Goal: Task Accomplishment & Management: Use online tool/utility

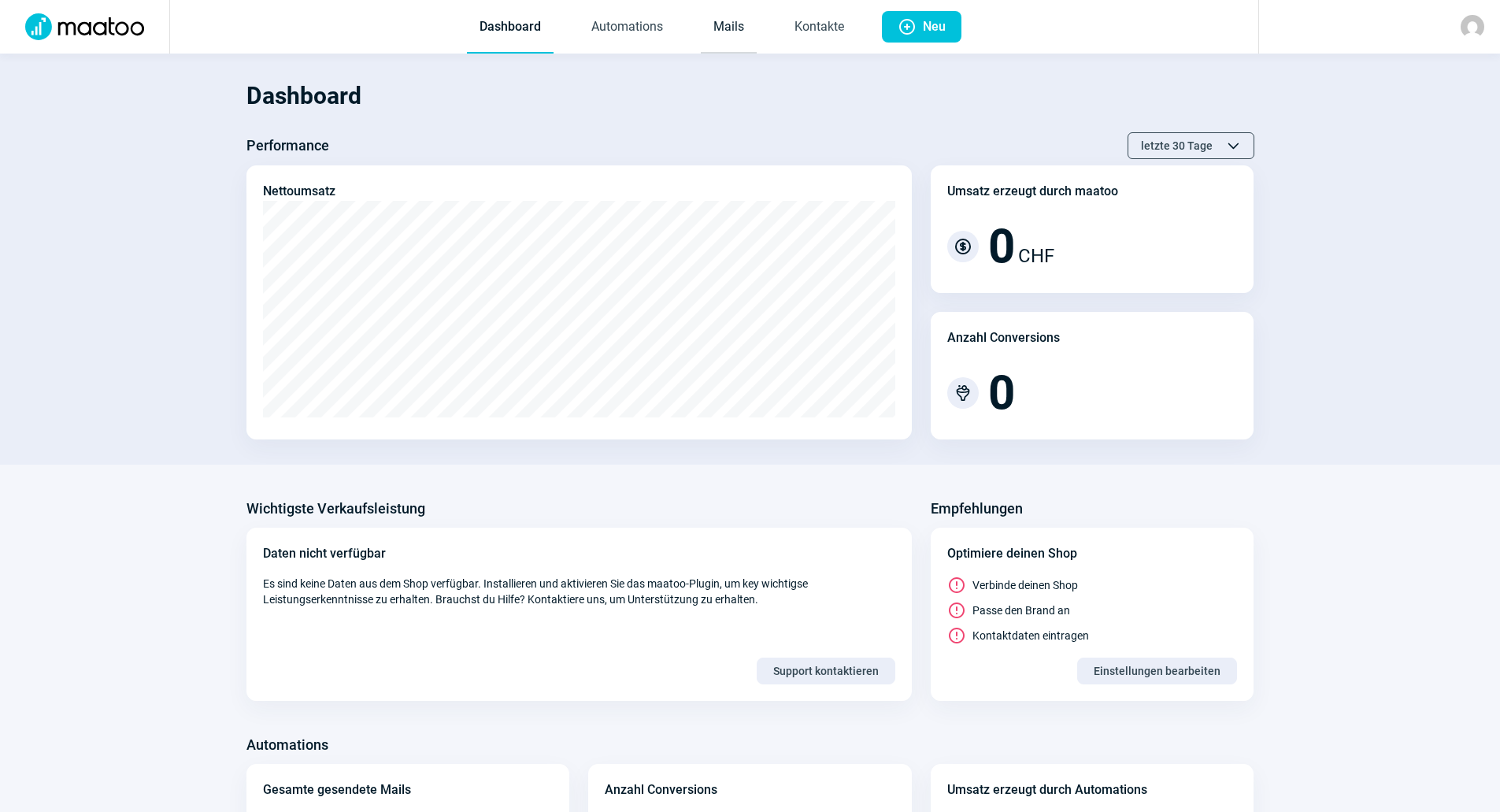
click at [744, 33] on link "Mails" at bounding box center [729, 28] width 56 height 52
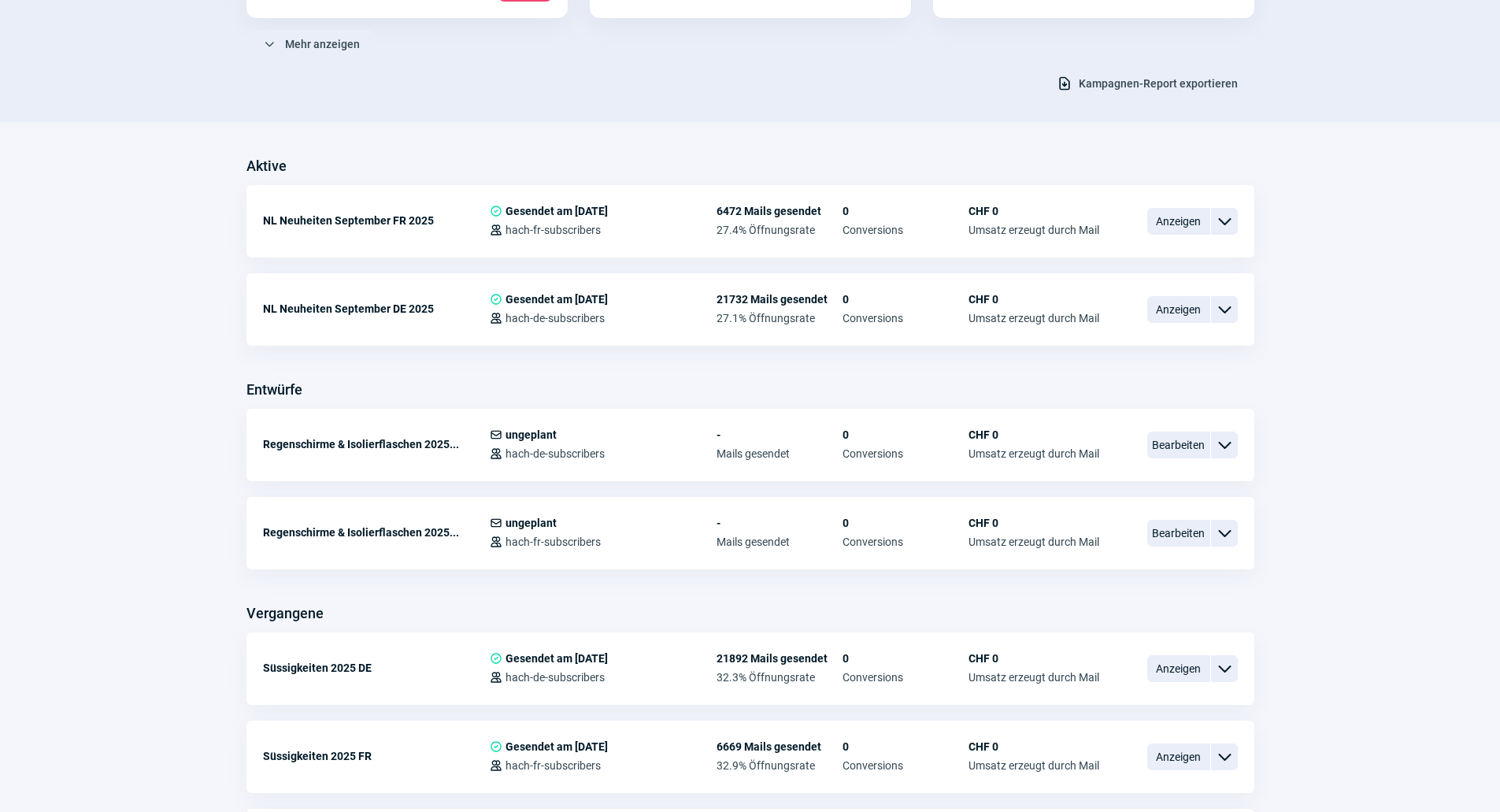
scroll to position [315, 0]
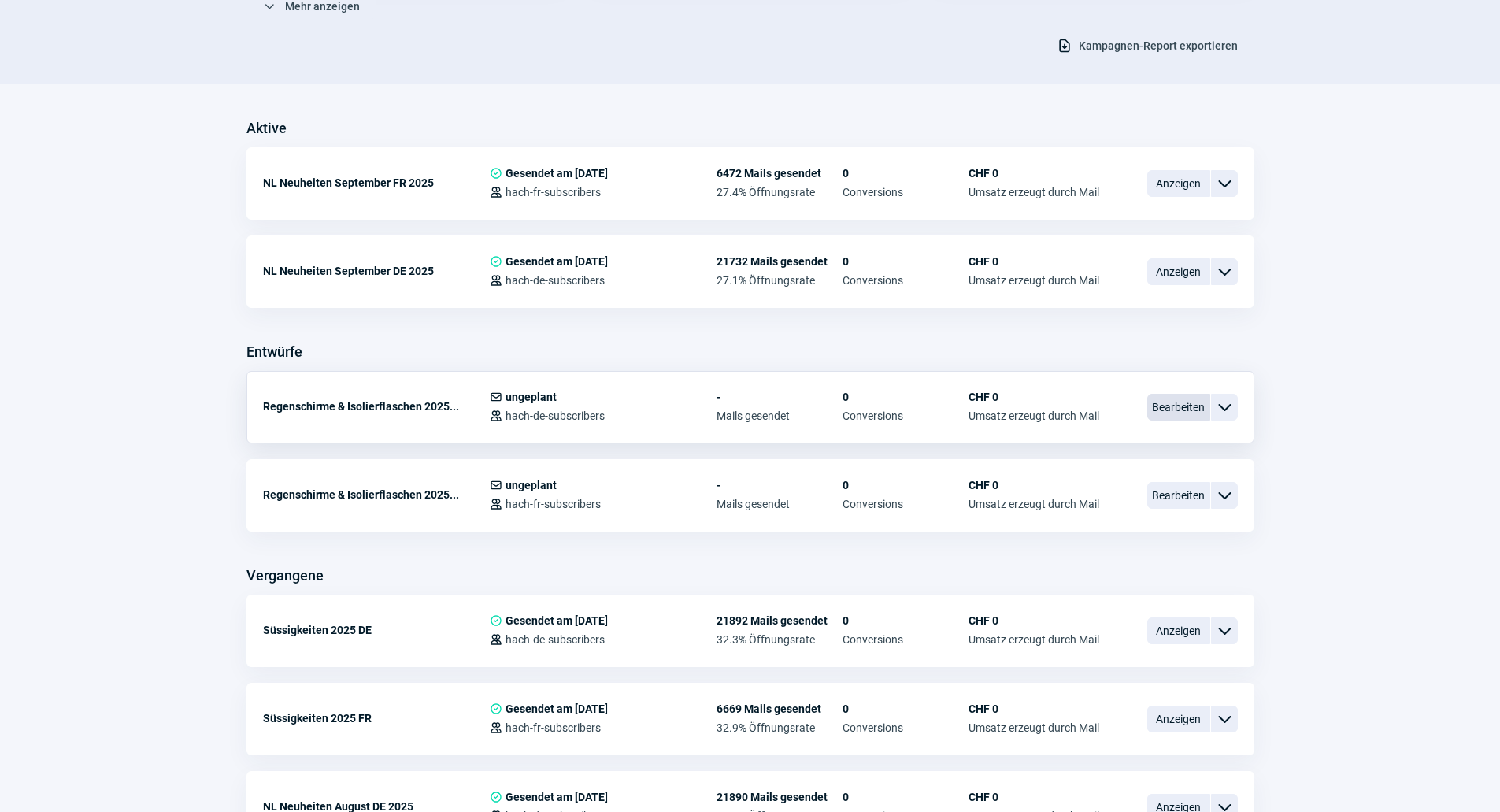
click at [1166, 413] on span "Bearbeiten" at bounding box center [1178, 407] width 63 height 27
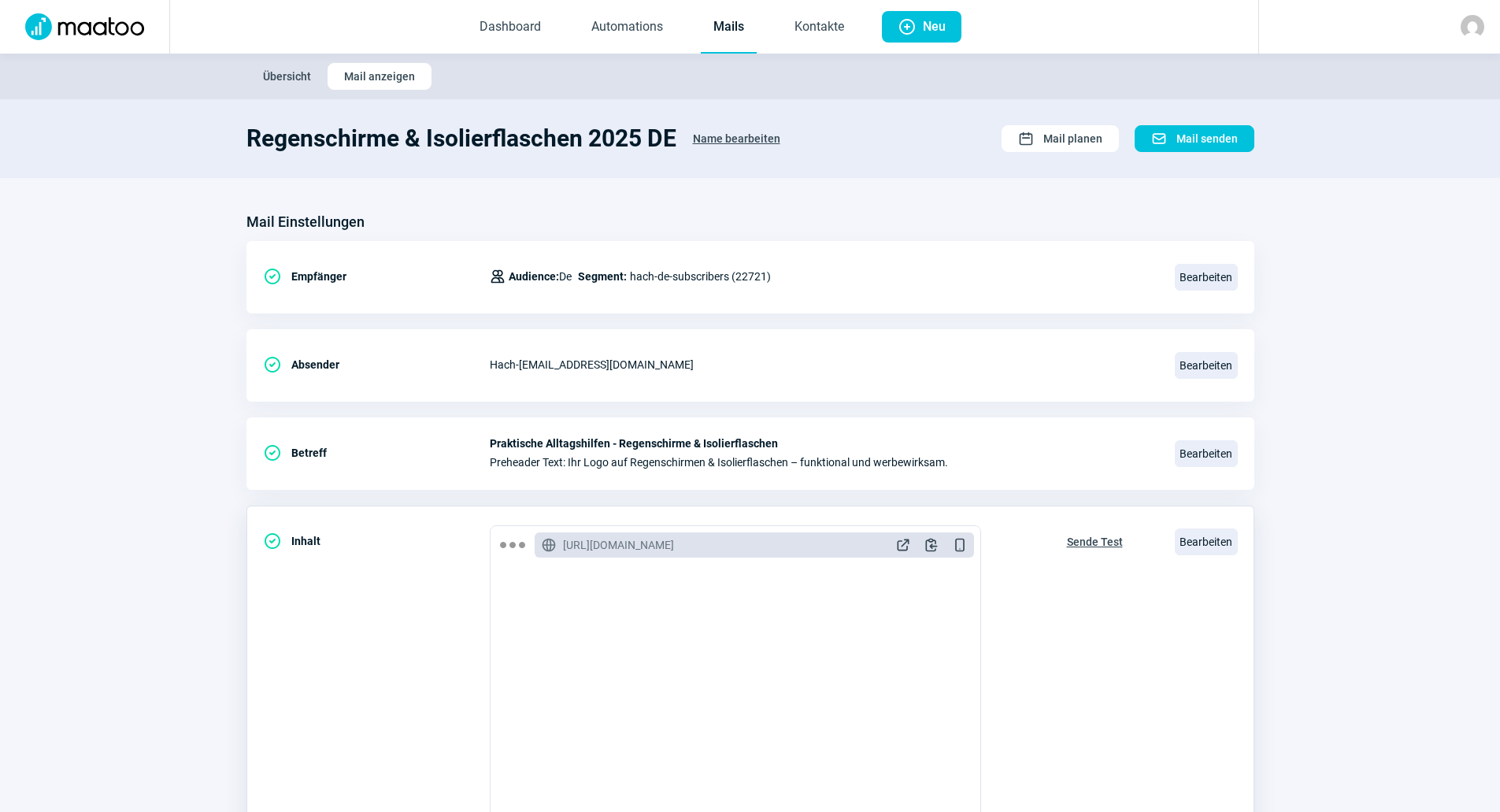
click at [1085, 537] on span "Sende Test" at bounding box center [1095, 541] width 56 height 25
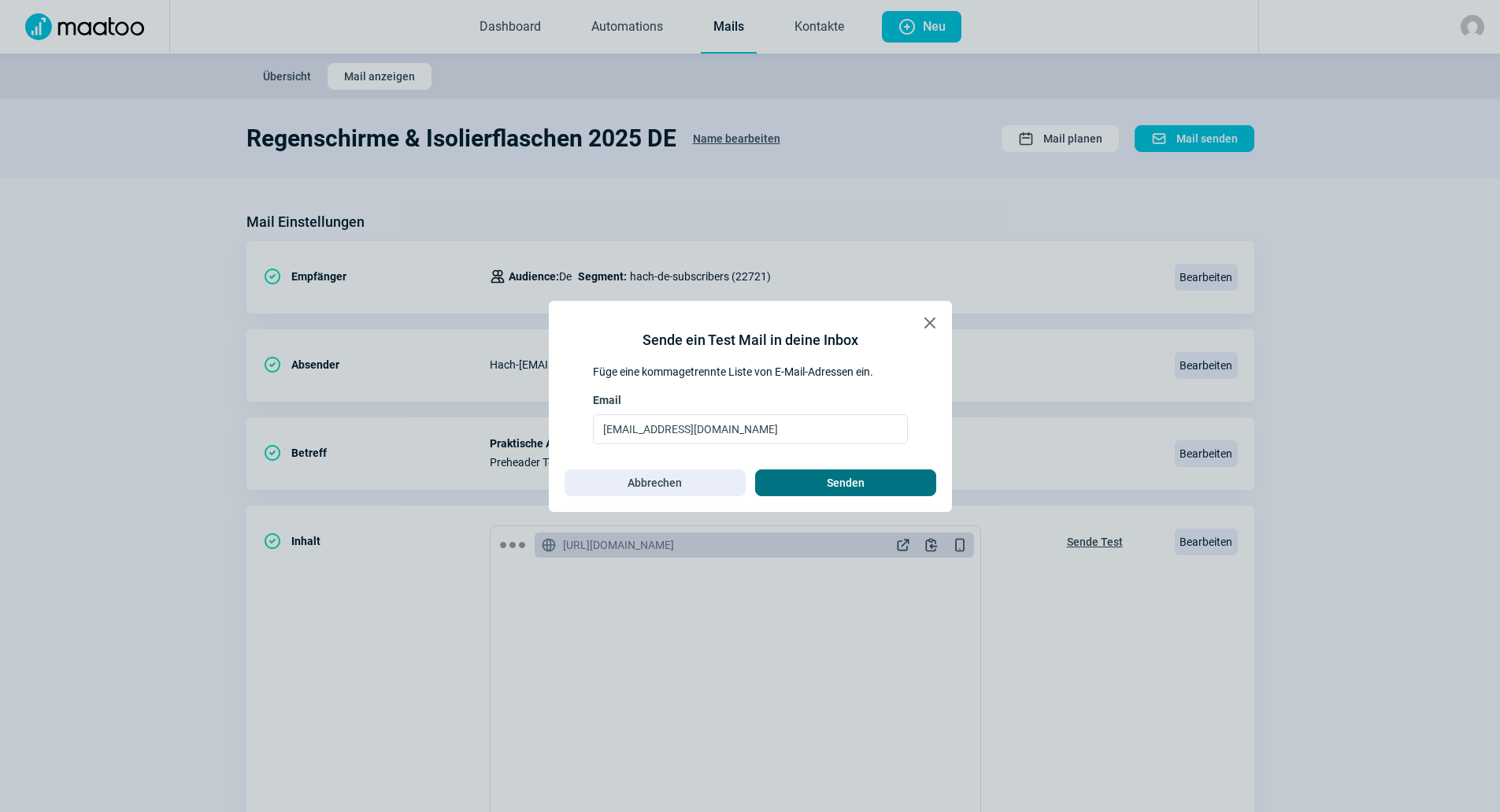
click at [849, 479] on span "Senden" at bounding box center [846, 482] width 38 height 25
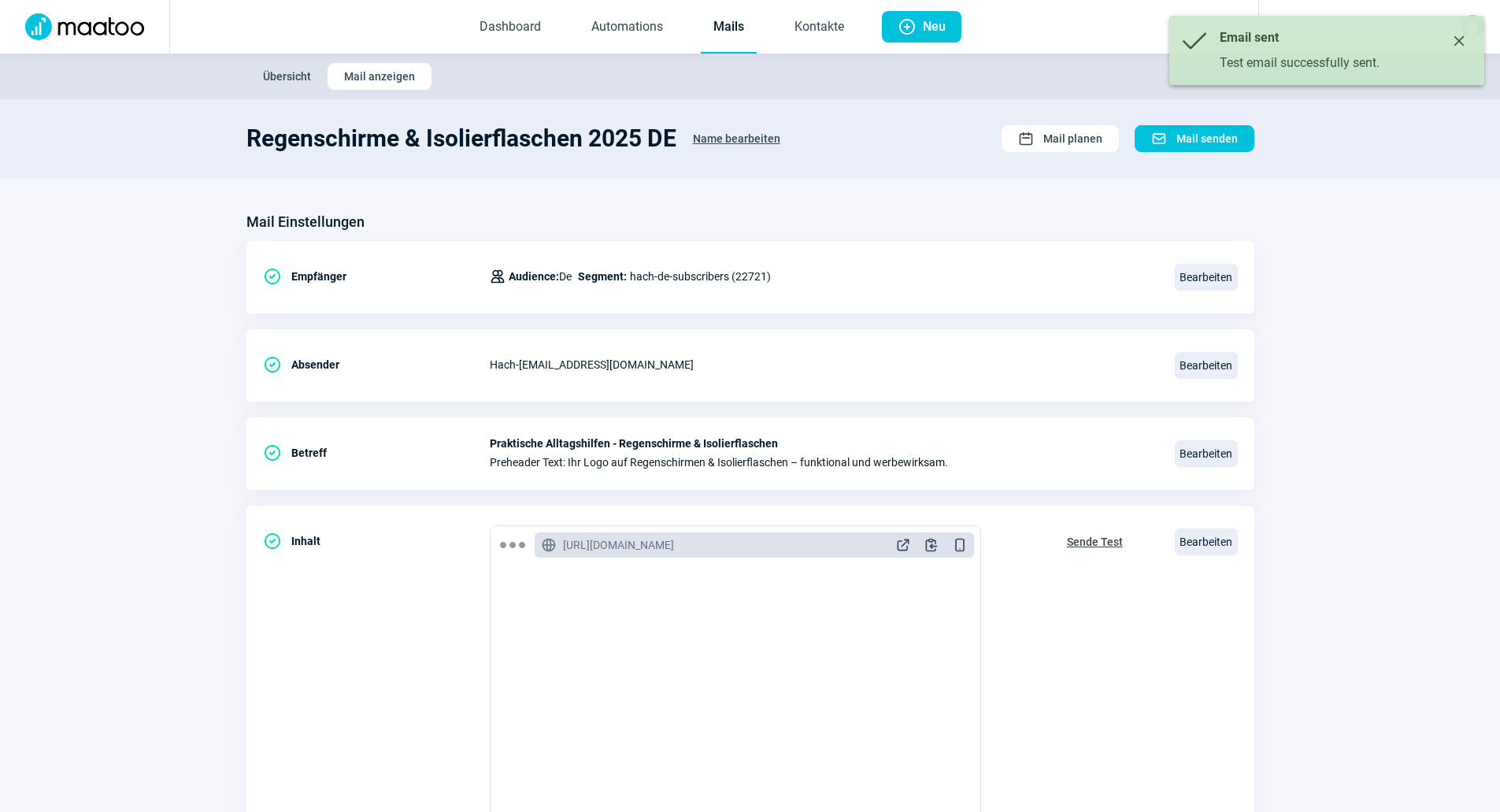
scroll to position [315, 0]
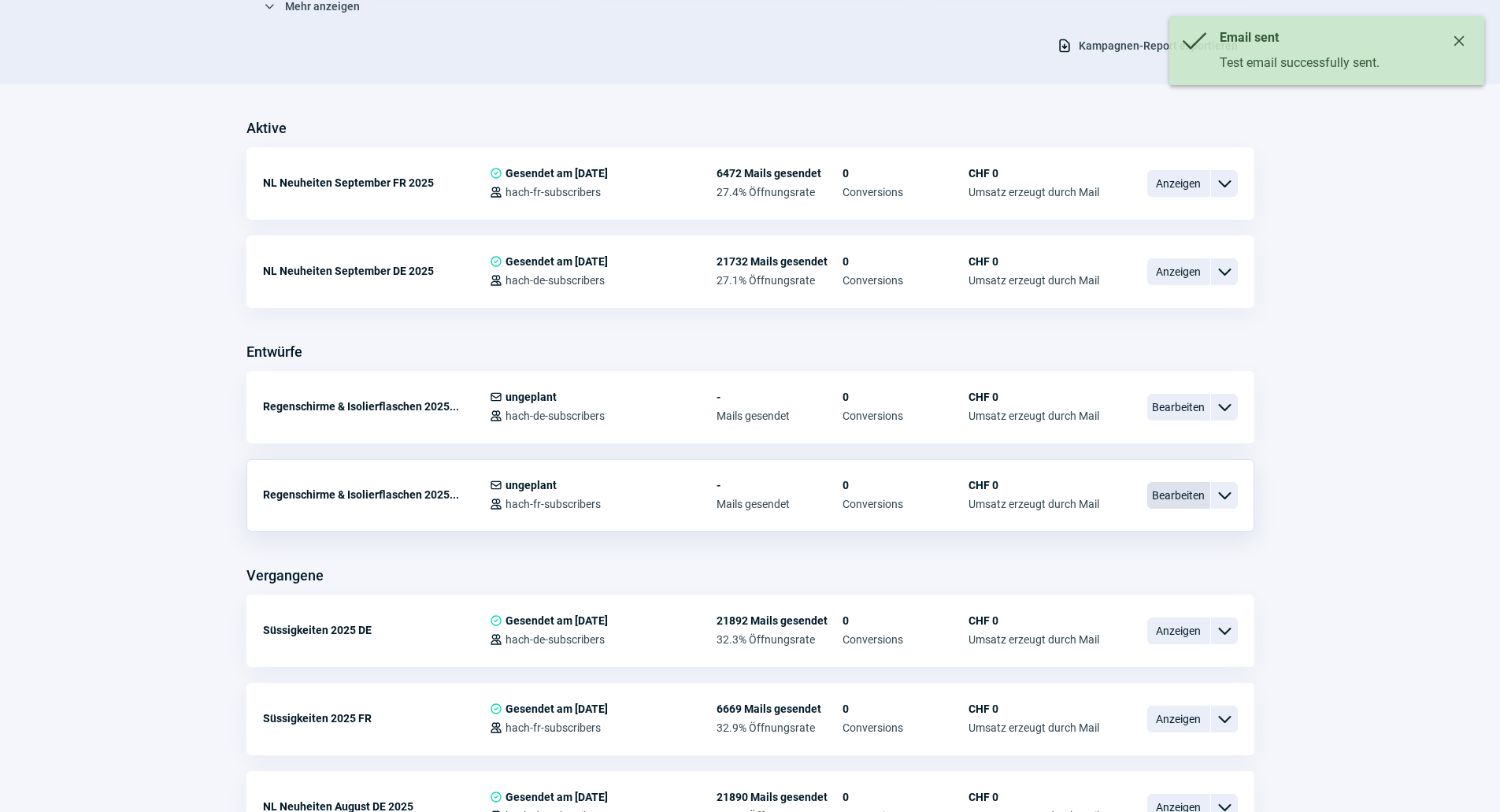
click at [1178, 503] on span "Bearbeiten" at bounding box center [1178, 495] width 63 height 27
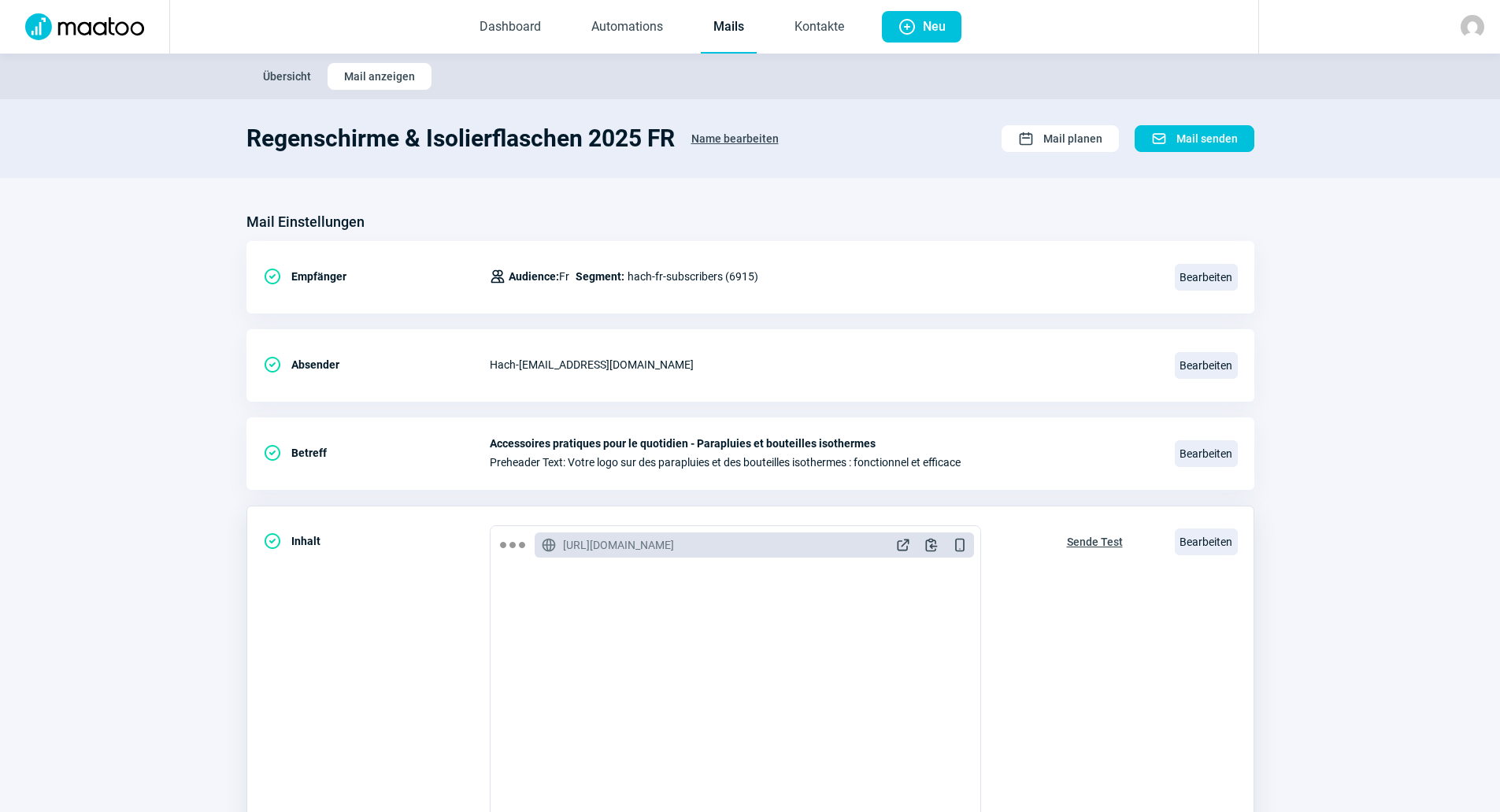
click at [1072, 543] on span "Sende Test" at bounding box center [1095, 541] width 56 height 25
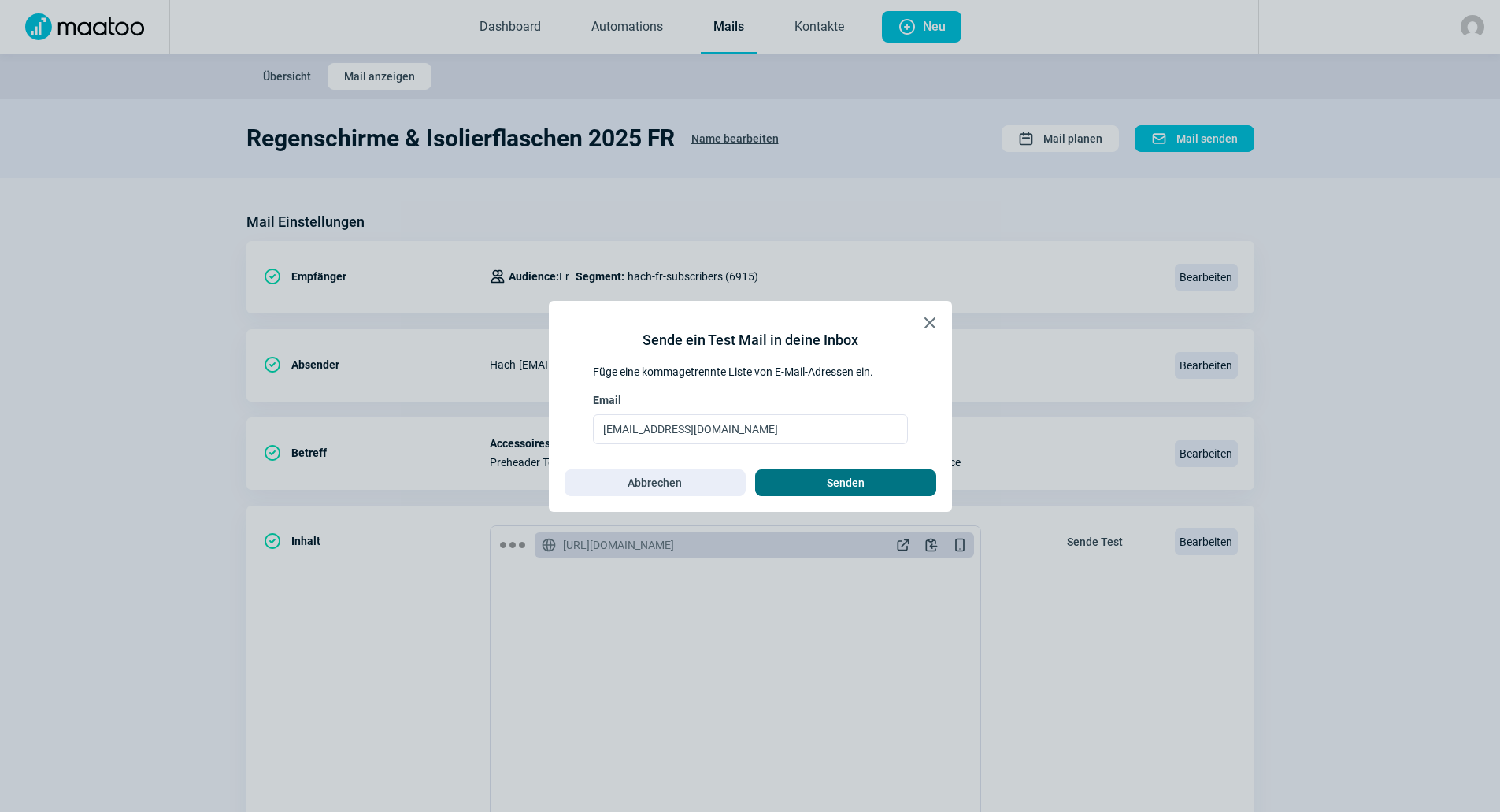
click at [912, 488] on span "Senden" at bounding box center [846, 482] width 148 height 25
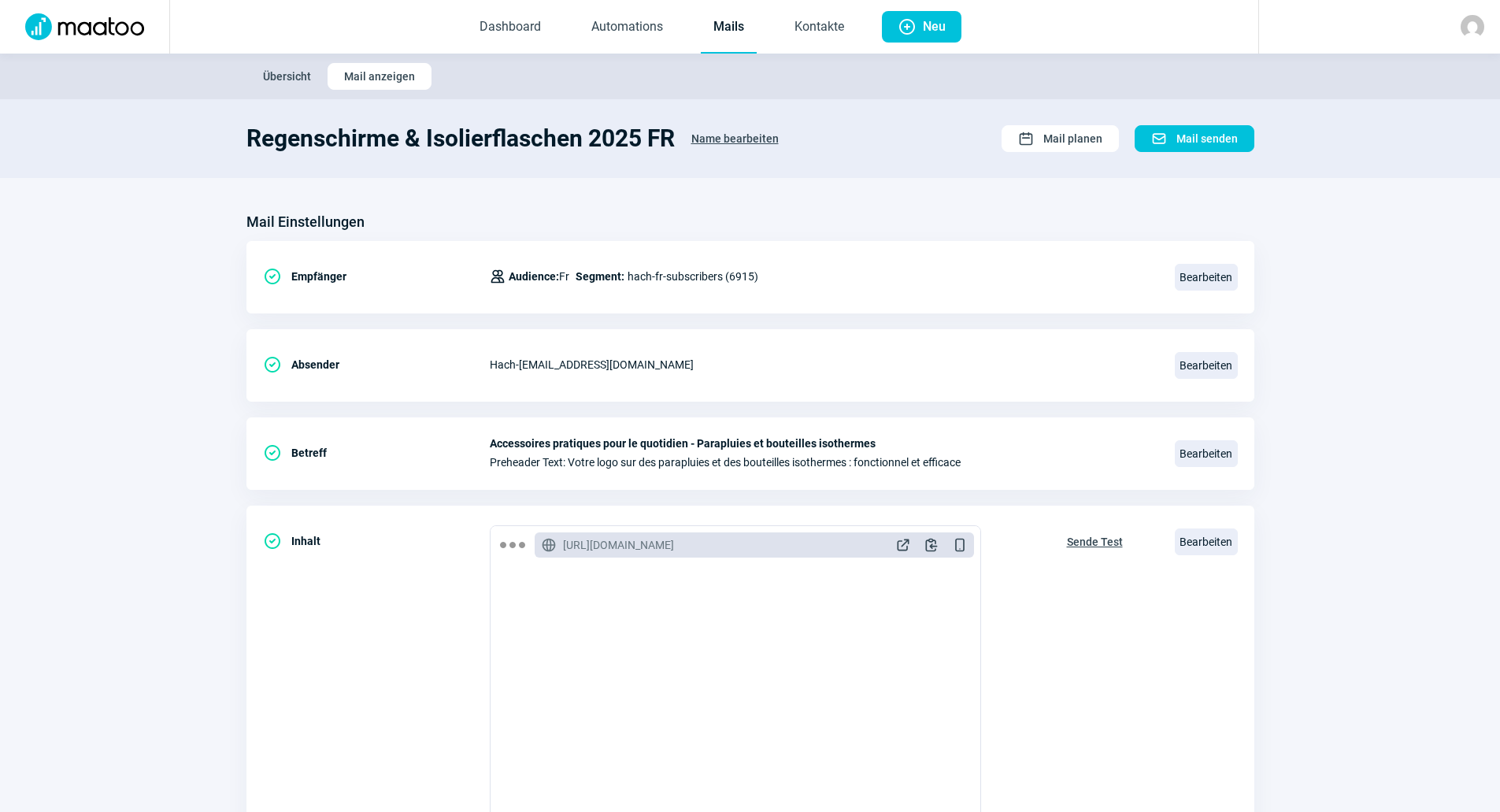
click at [115, 34] on img at bounding box center [85, 26] width 138 height 27
